Goal: Find specific page/section: Find specific page/section

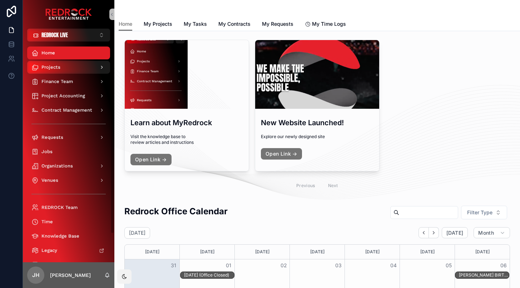
click at [68, 70] on div "Projects" at bounding box center [68, 66] width 74 height 11
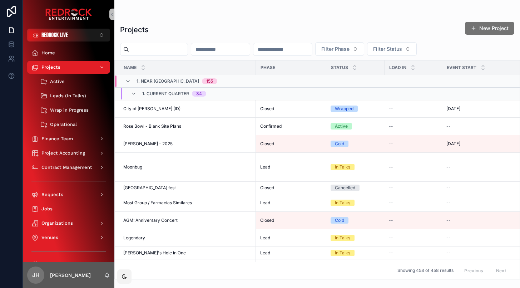
click at [165, 50] on input "scrollable content" at bounding box center [158, 49] width 59 height 10
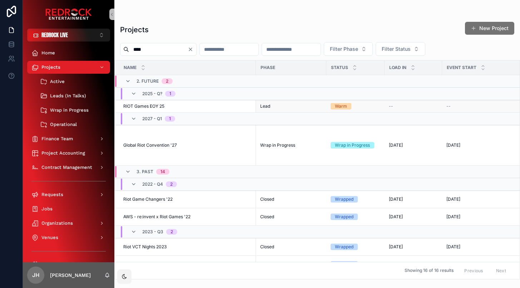
type input "****"
click at [149, 107] on span "RIOT Games EOY 25" at bounding box center [143, 106] width 41 height 6
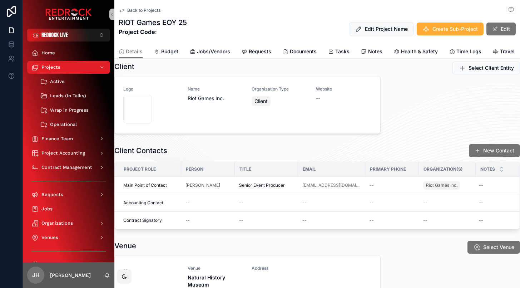
scroll to position [158, 0]
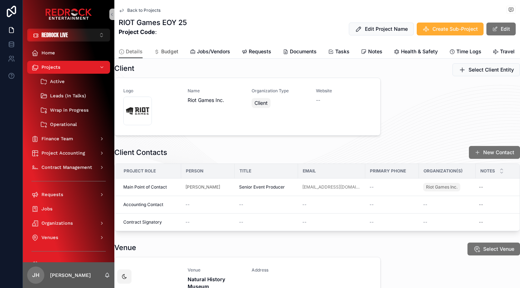
click at [174, 54] on span "Budget" at bounding box center [169, 51] width 17 height 7
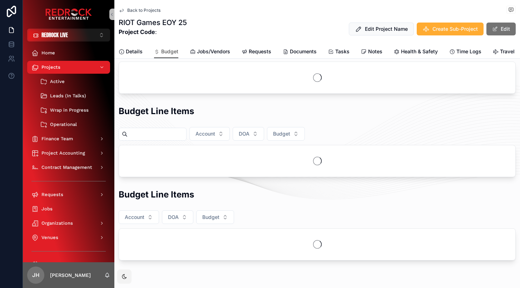
scroll to position [77, 0]
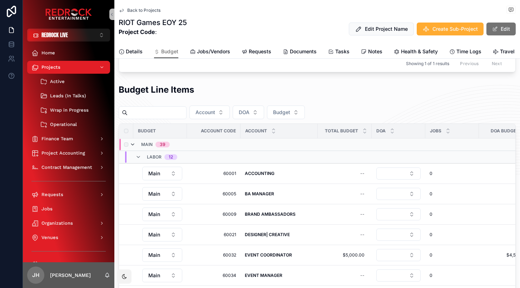
click at [134, 144] on icon "scrollable content" at bounding box center [133, 144] width 6 height 6
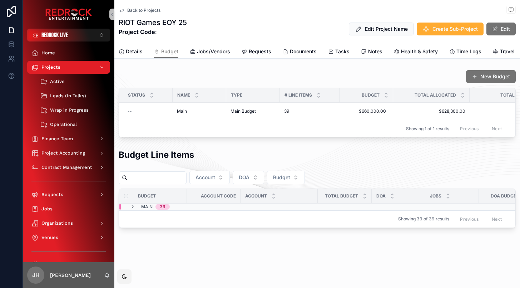
scroll to position [40, 0]
click at [134, 207] on icon "scrollable content" at bounding box center [133, 207] width 6 height 6
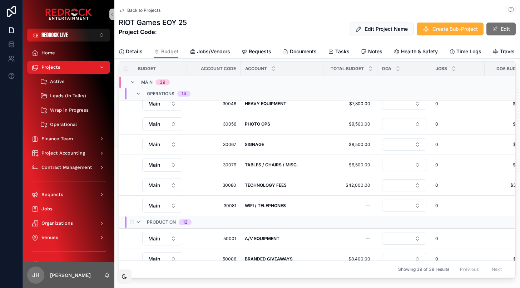
scroll to position [439, 0]
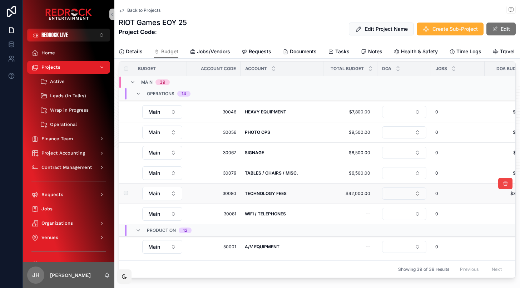
click at [413, 192] on button "Select Button" at bounding box center [404, 193] width 44 height 12
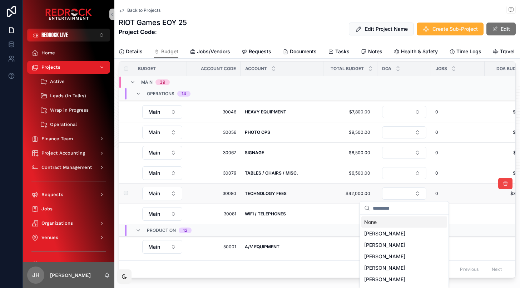
click at [314, 192] on div "TECHNOLOGY FEES TECHNOLOGY FEES" at bounding box center [282, 193] width 74 height 6
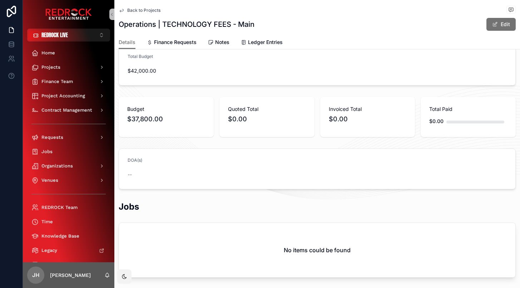
scroll to position [125, 0]
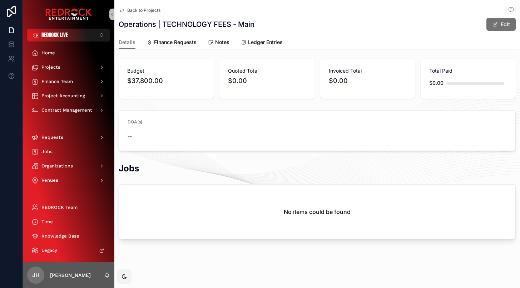
click at [128, 9] on span "Back to Projects" at bounding box center [143, 11] width 33 height 6
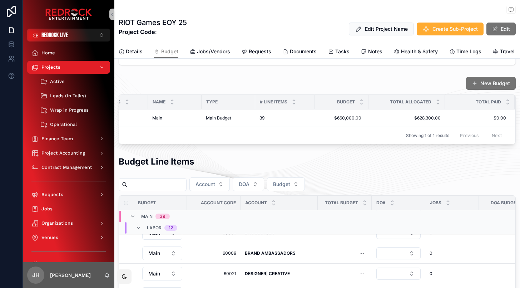
scroll to position [34, 0]
